Goal: Task Accomplishment & Management: Complete application form

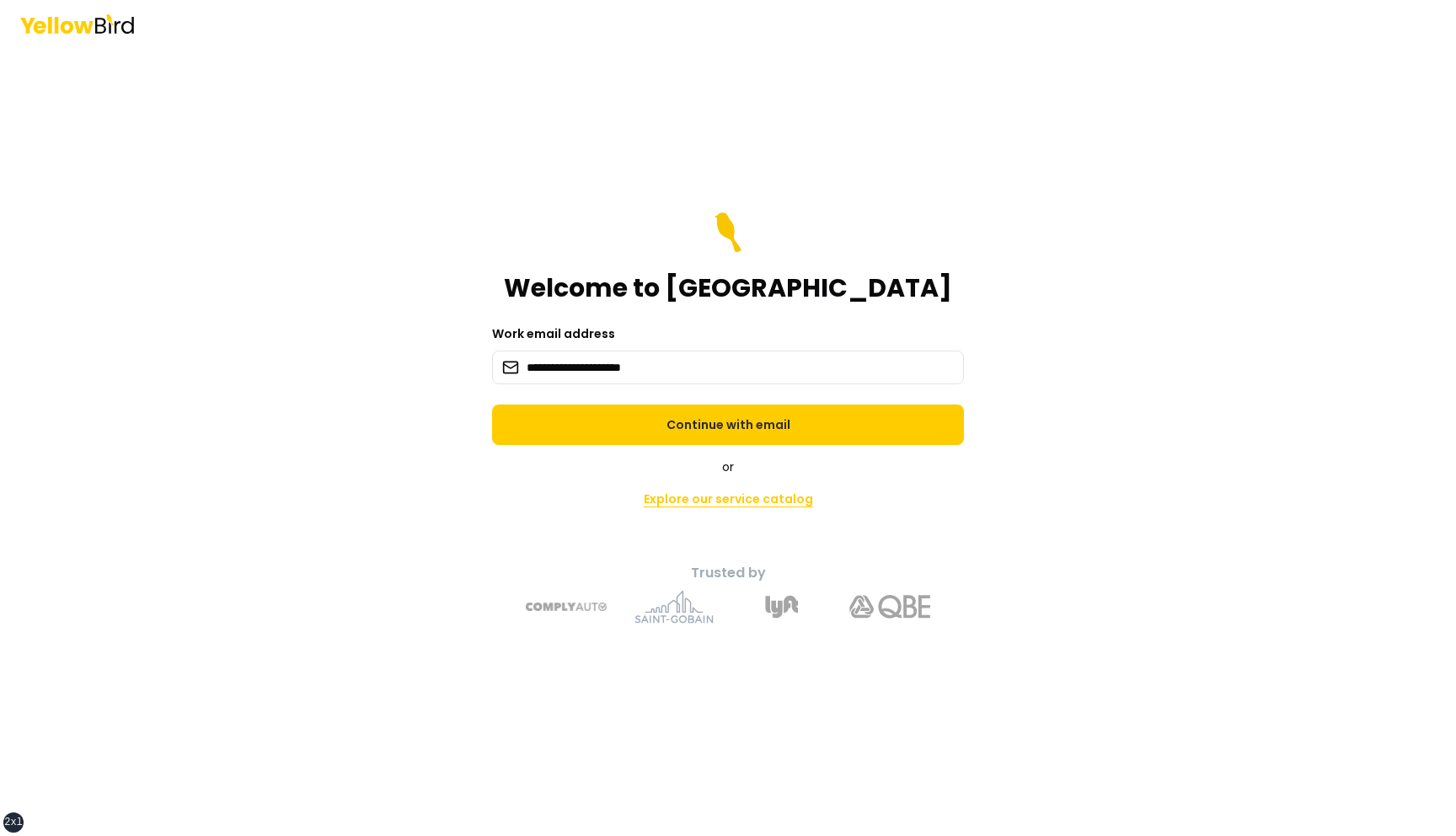
type input "**********"
click at [492, 405] on button "Continue with email" at bounding box center [728, 424] width 472 height 41
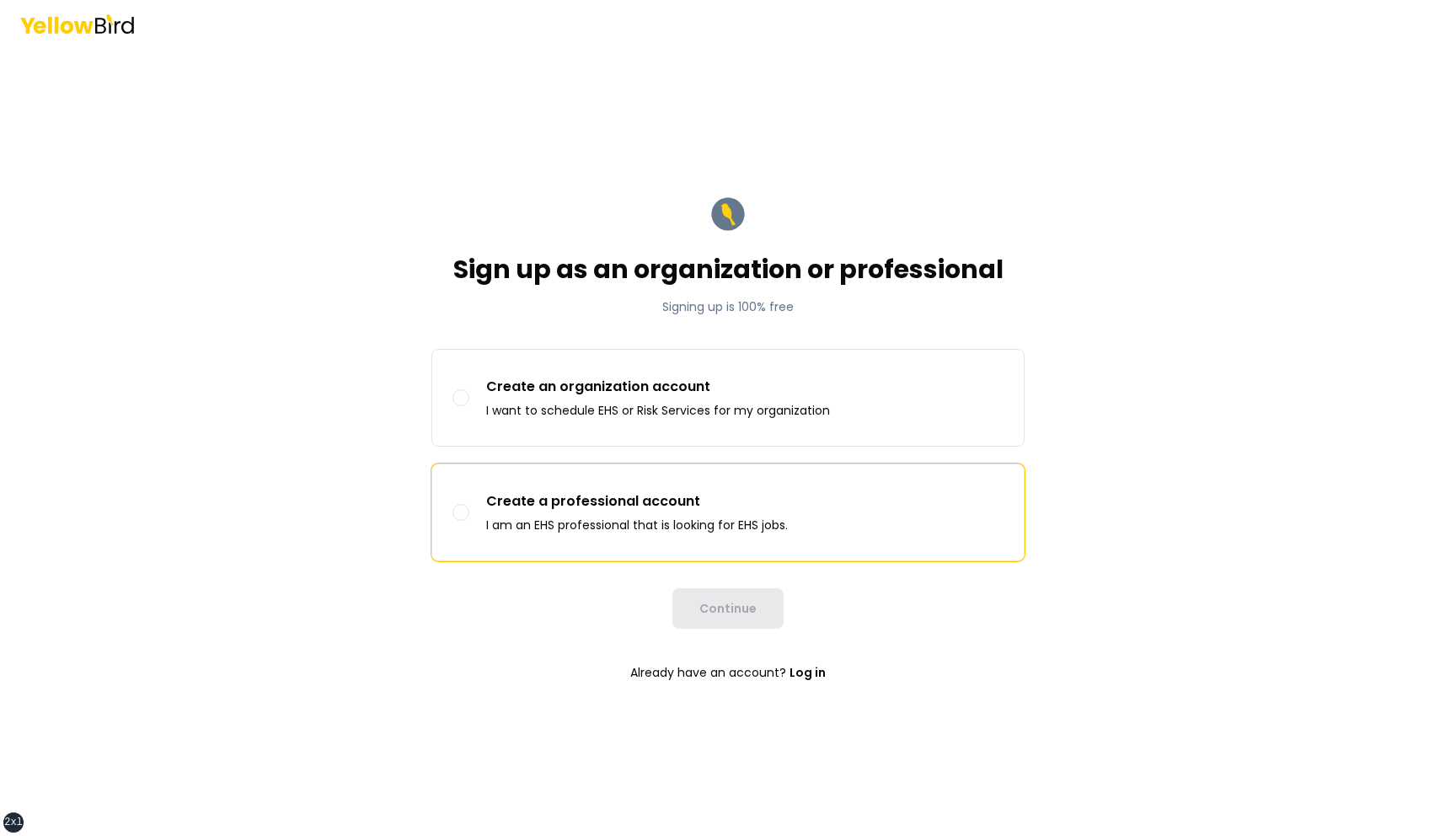
click at [650, 501] on p "Create a professional account" at bounding box center [636, 501] width 302 height 20
click at [469, 504] on button "Create a professional account I am an EHS professional that is looking for EHS …" at bounding box center [460, 512] width 17 height 17
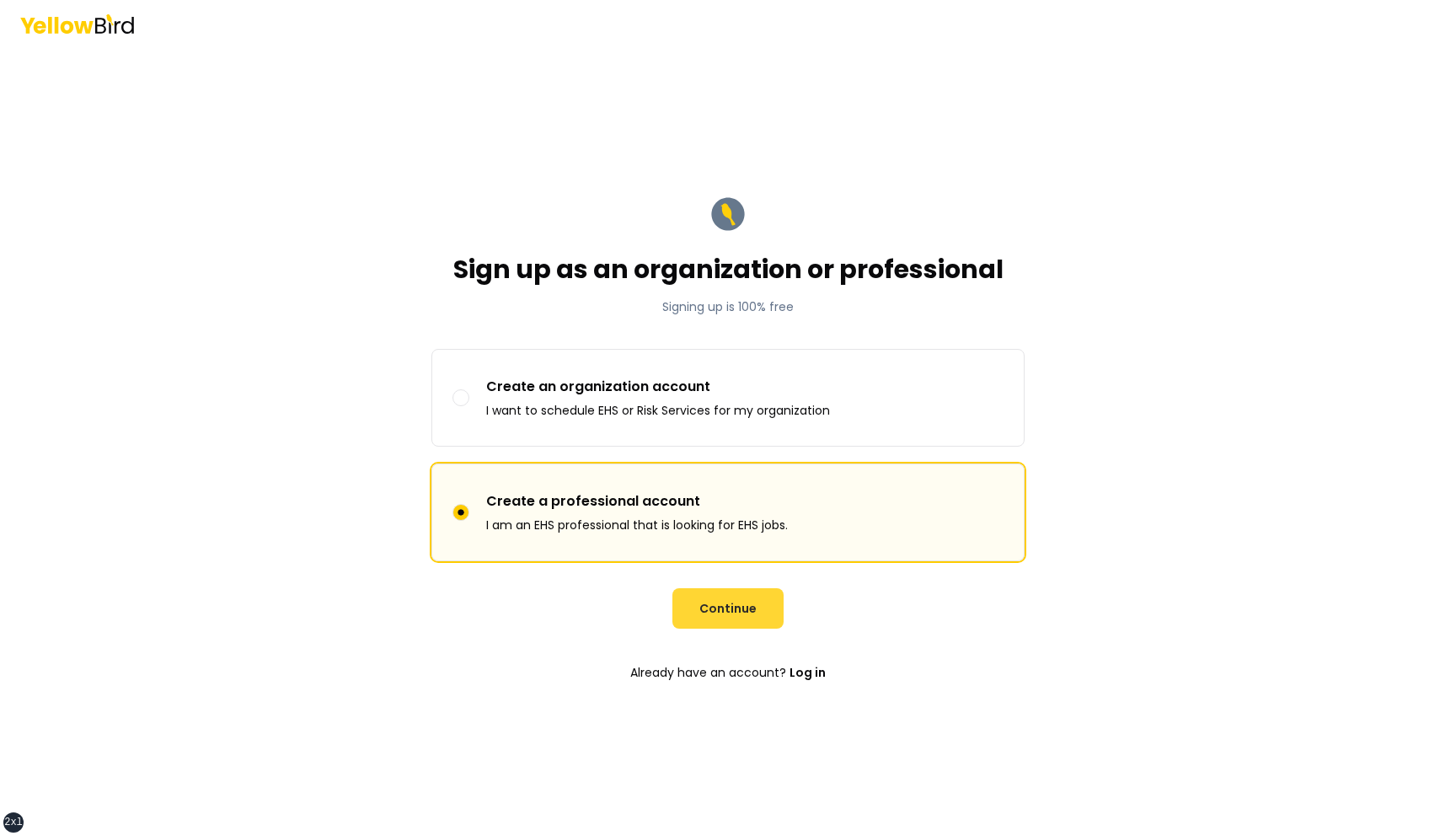
click at [729, 607] on button "Continue" at bounding box center [728, 609] width 112 height 41
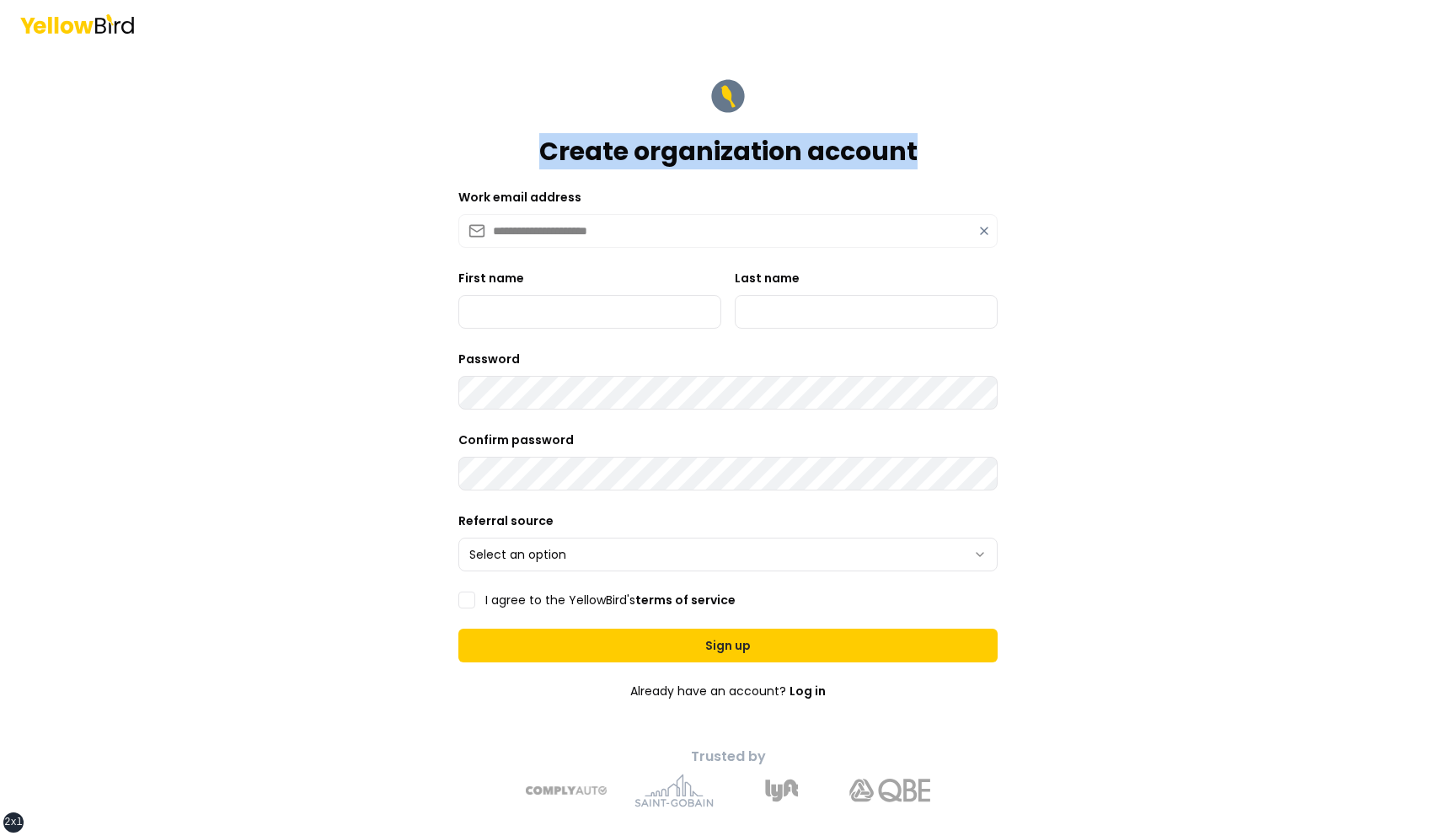
drag, startPoint x: 931, startPoint y: 153, endPoint x: 522, endPoint y: 152, distance: 409.0
click at [522, 152] on div "Create organization account" at bounding box center [728, 121] width 540 height 91
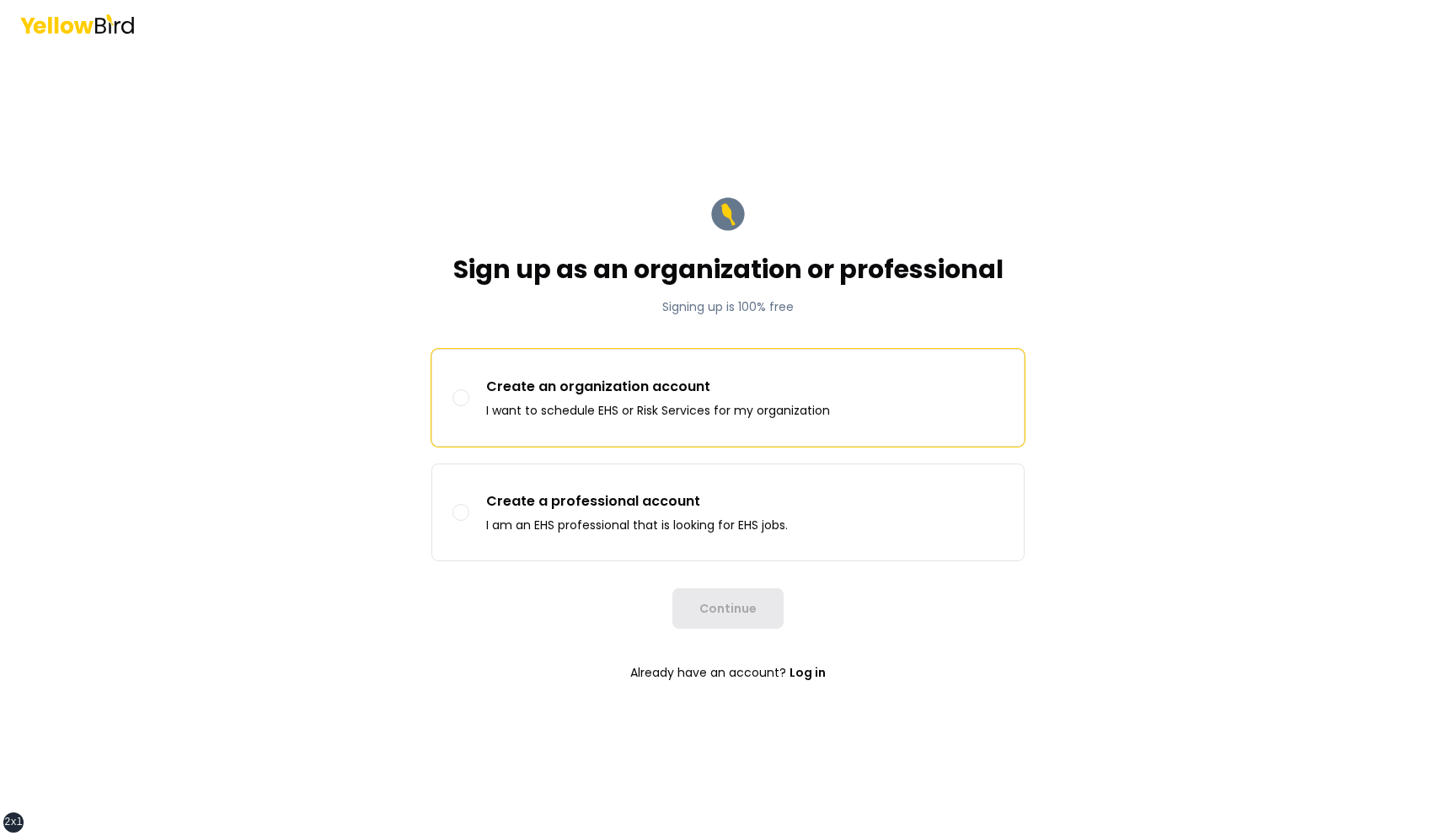
click at [600, 389] on p "Create an organization account" at bounding box center [657, 387] width 344 height 20
click at [469, 390] on button "Create an organization account I want to schedule EHS or Risk Services for my o…" at bounding box center [460, 398] width 17 height 17
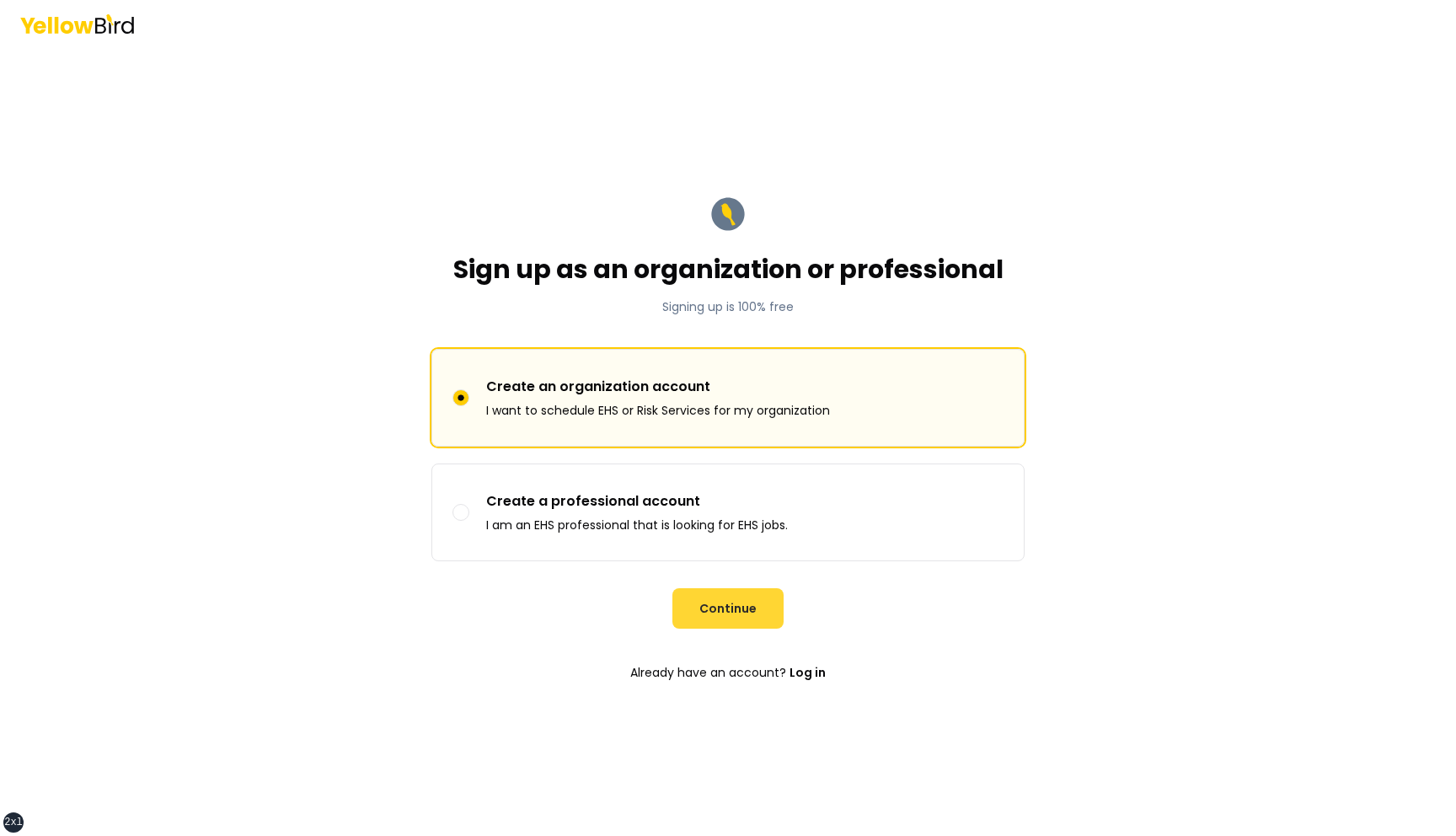
click at [719, 617] on button "Continue" at bounding box center [728, 609] width 112 height 41
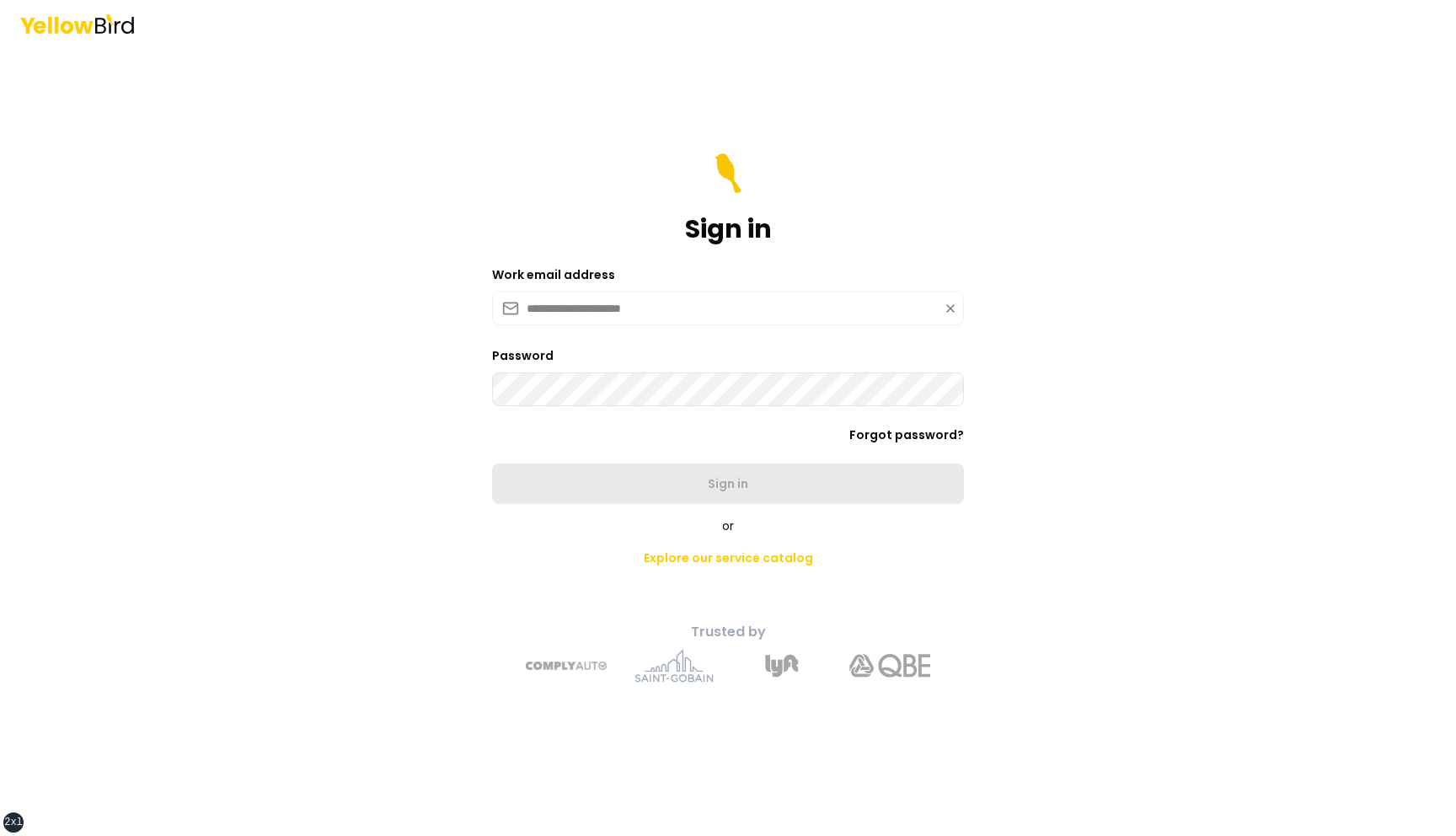
click at [950, 306] on icon at bounding box center [951, 309] width 14 height 14
